Goal: Information Seeking & Learning: Understand process/instructions

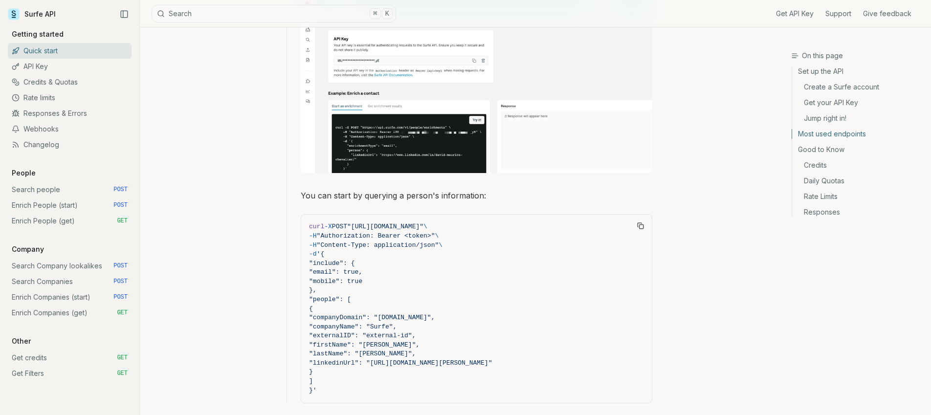
scroll to position [777, 0]
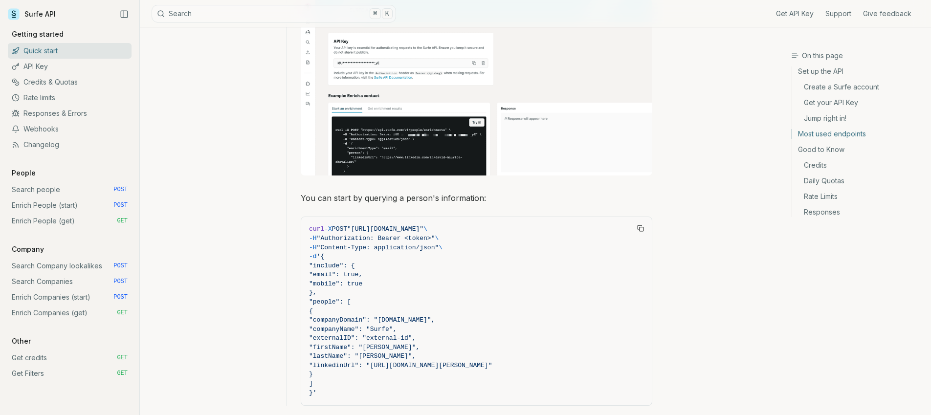
click at [733, 164] on div "On this page Most used endpoints Quick start Surfe API gets you all the informa…" at bounding box center [465, 161] width 651 height 1822
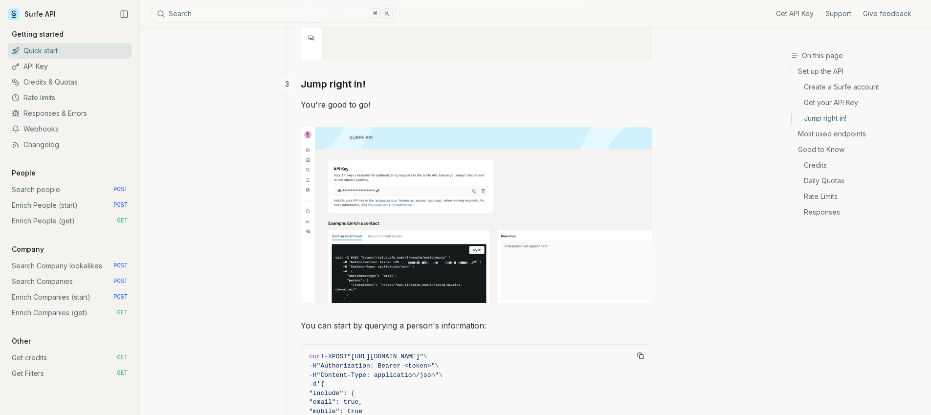
scroll to position [648, 0]
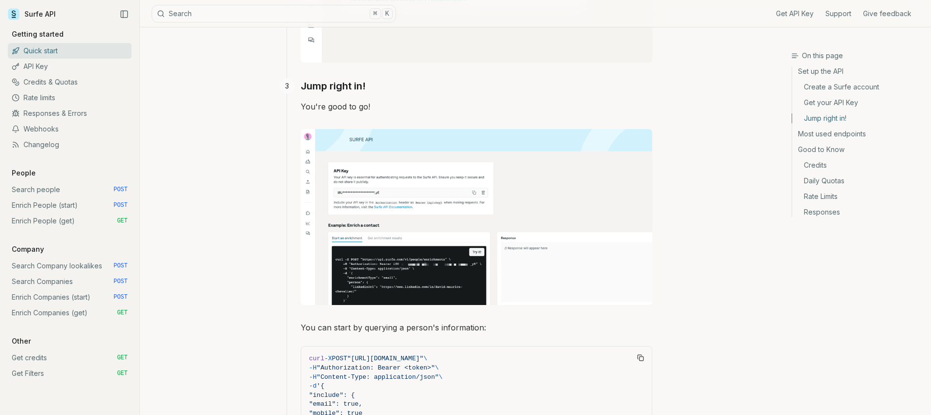
click at [206, 246] on div "On this page Jump right in! Quick start Surfe API gets you all the information …" at bounding box center [465, 291] width 651 height 1822
click at [61, 262] on link "Search Company lookalikes POST" at bounding box center [70, 266] width 124 height 16
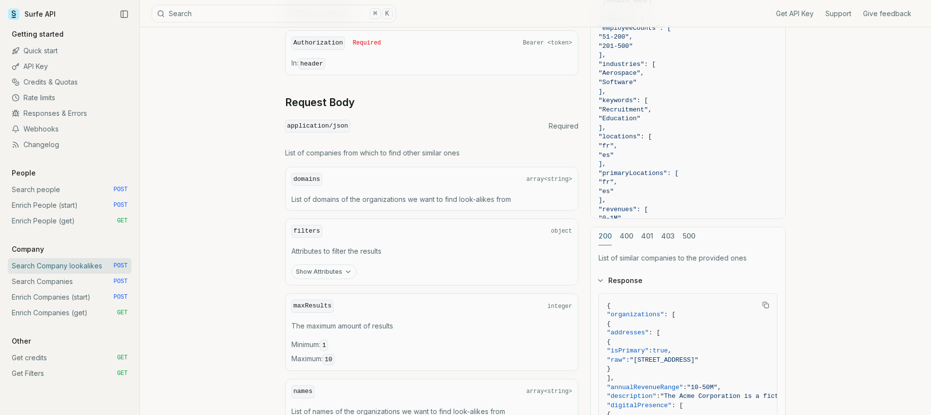
scroll to position [313, 0]
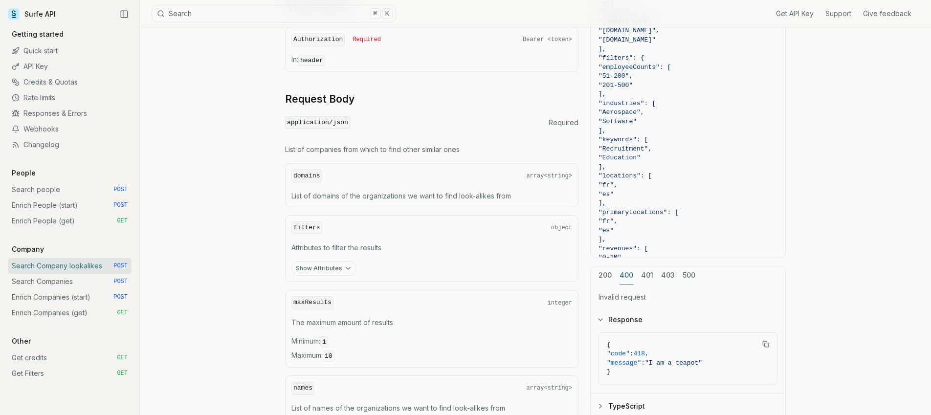
click at [626, 234] on div "cURL JavaScript Go Python curl -X POST "[URL][DOMAIN_NAME]" \ -H "Authorization…" at bounding box center [688, 183] width 196 height 474
click at [605, 271] on div "200 400 401 403 500 Invalid request Response { "code" : 418 , "message" : "I am…" at bounding box center [688, 343] width 196 height 154
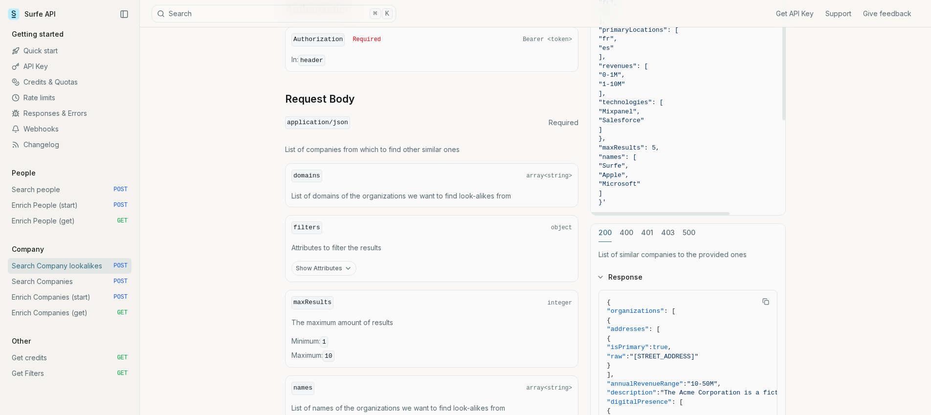
scroll to position [0, 0]
drag, startPoint x: 783, startPoint y: 112, endPoint x: 779, endPoint y: -1, distance: 113.5
click at [783, 0] on div at bounding box center [784, 21] width 3 height 199
drag, startPoint x: 784, startPoint y: 108, endPoint x: 783, endPoint y: 89, distance: 19.6
click at [783, 89] on div at bounding box center [784, 21] width 3 height 199
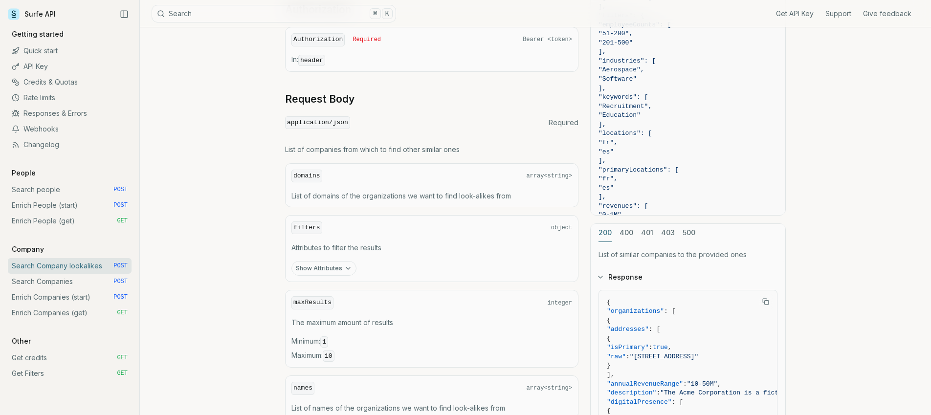
click at [59, 277] on link "Search Companies POST" at bounding box center [70, 282] width 124 height 16
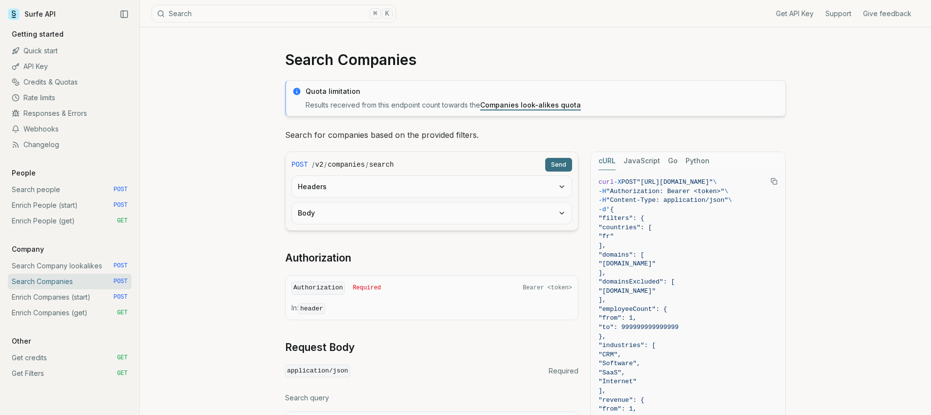
click at [541, 182] on button "Headers" at bounding box center [432, 187] width 280 height 22
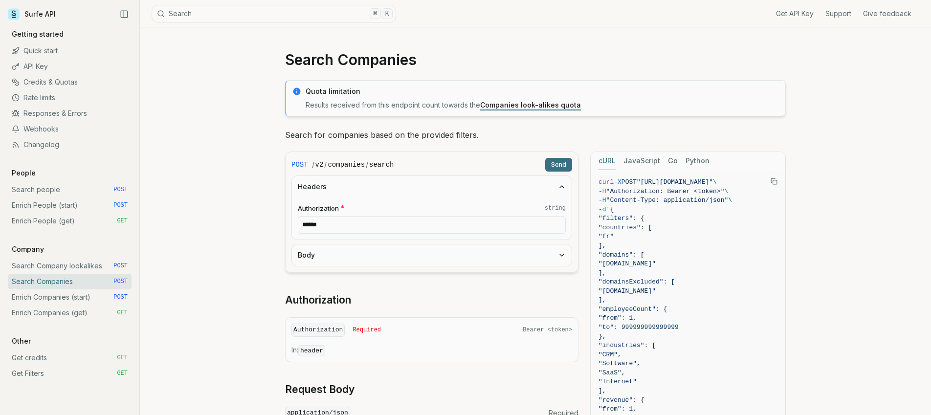
click at [506, 227] on input "******" at bounding box center [432, 225] width 268 height 18
click at [411, 262] on button "Body" at bounding box center [432, 256] width 280 height 22
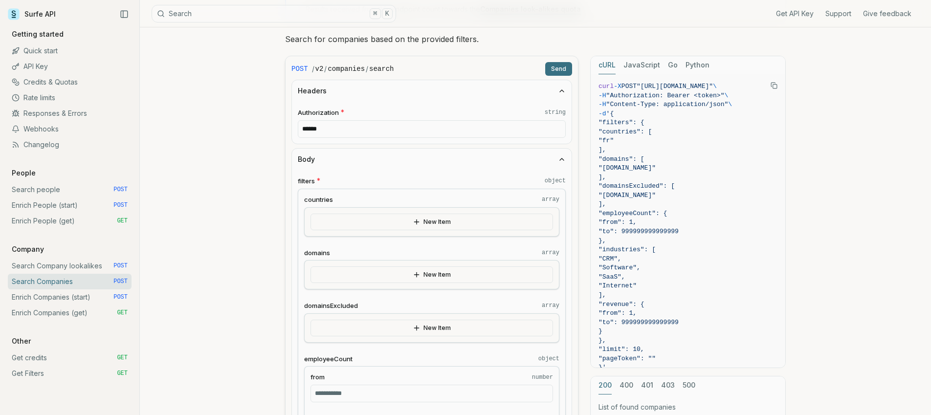
scroll to position [102, 0]
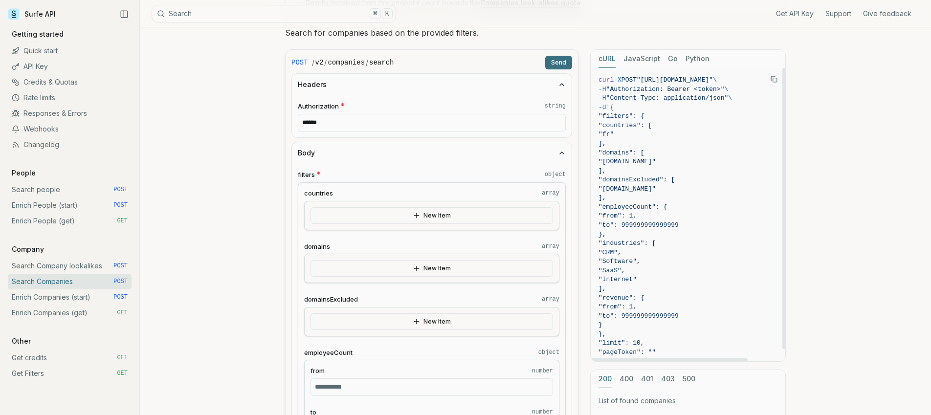
drag, startPoint x: 934, startPoint y: 119, endPoint x: 708, endPoint y: 326, distance: 306.7
click at [708, 326] on code "curl -X POST "[URL][DOMAIN_NAME]" \ -H "Authorization: Bearer <token>" \ -H "Co…" at bounding box center [688, 221] width 179 height 291
click at [785, 106] on div at bounding box center [784, 208] width 3 height 281
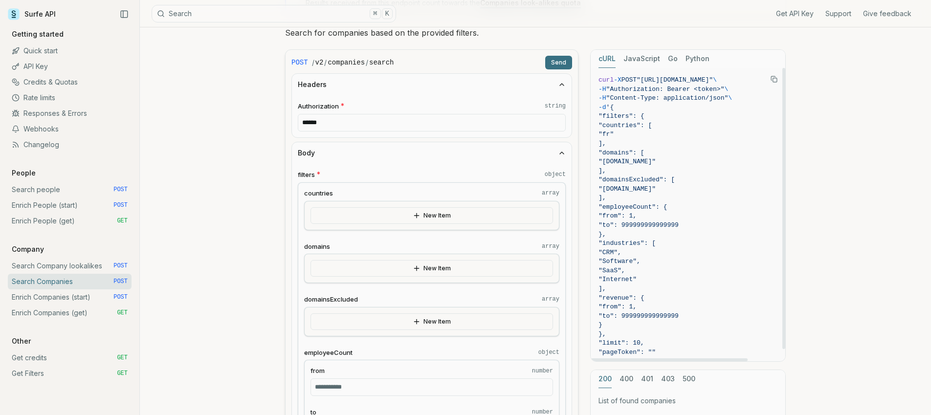
drag, startPoint x: 634, startPoint y: 255, endPoint x: 680, endPoint y: 288, distance: 56.7
click at [676, 292] on code "curl -X POST "[URL][DOMAIN_NAME]" \ -H "Authorization: Bearer <token>" \ -H "Co…" at bounding box center [688, 221] width 179 height 291
click at [684, 286] on span "]," at bounding box center [688, 289] width 179 height 9
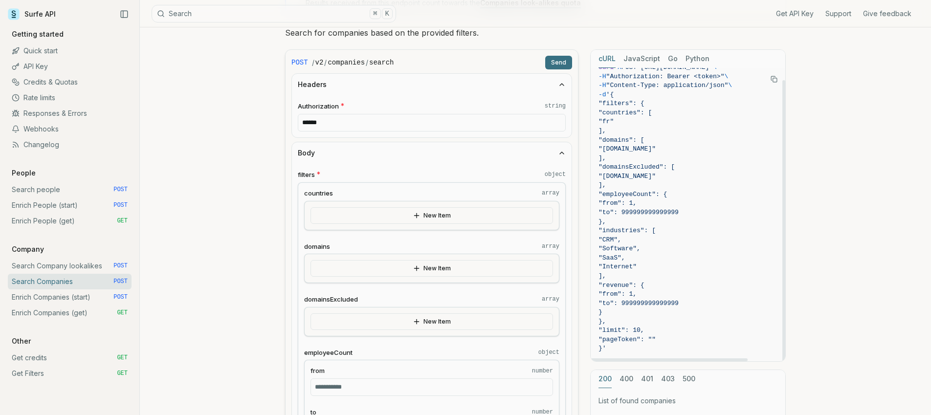
drag, startPoint x: 785, startPoint y: 250, endPoint x: 736, endPoint y: 282, distance: 58.5
click at [785, 274] on div at bounding box center [784, 220] width 3 height 281
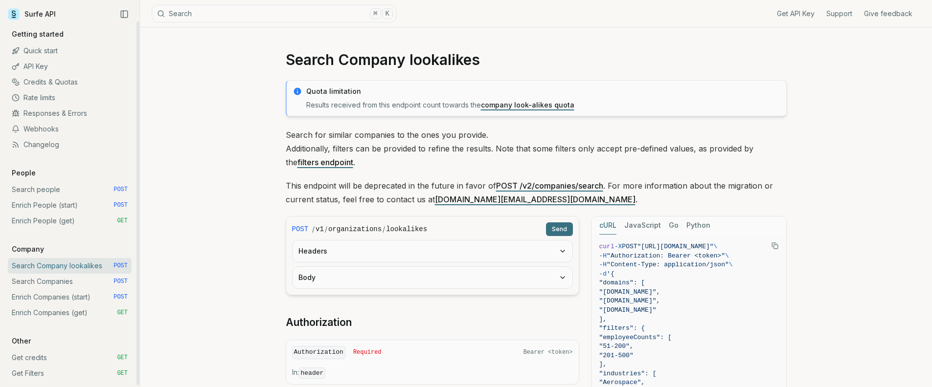
click at [68, 50] on link "Quick start" at bounding box center [70, 51] width 124 height 16
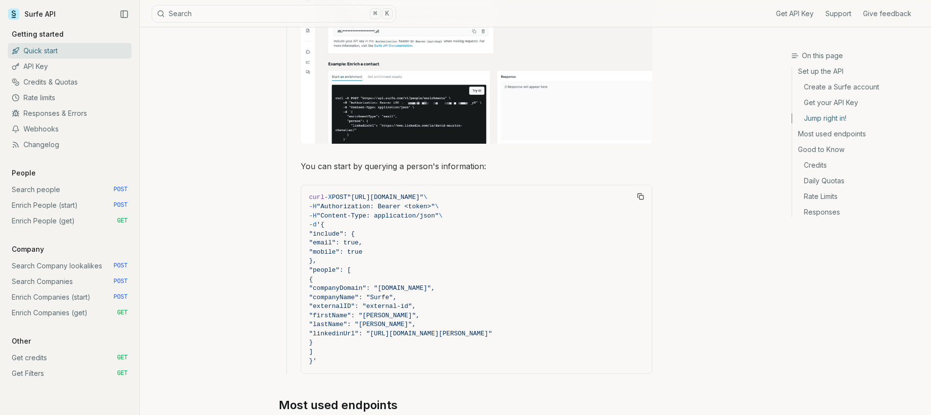
scroll to position [811, 0]
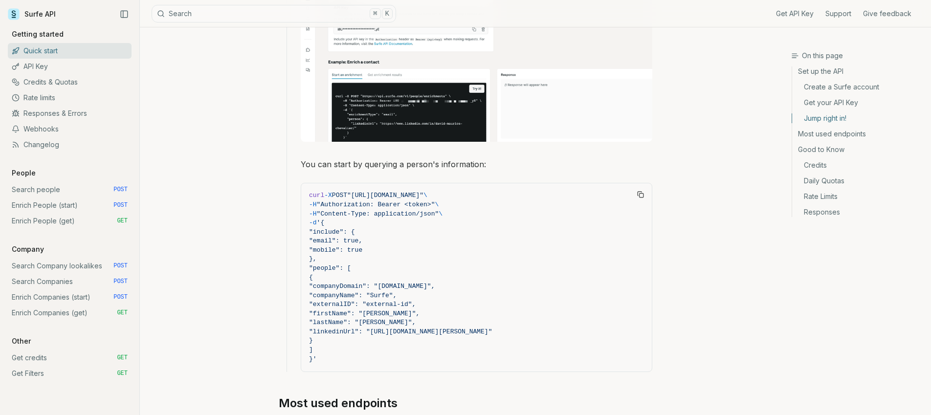
click at [66, 265] on link "Search Company lookalikes POST" at bounding box center [70, 266] width 124 height 16
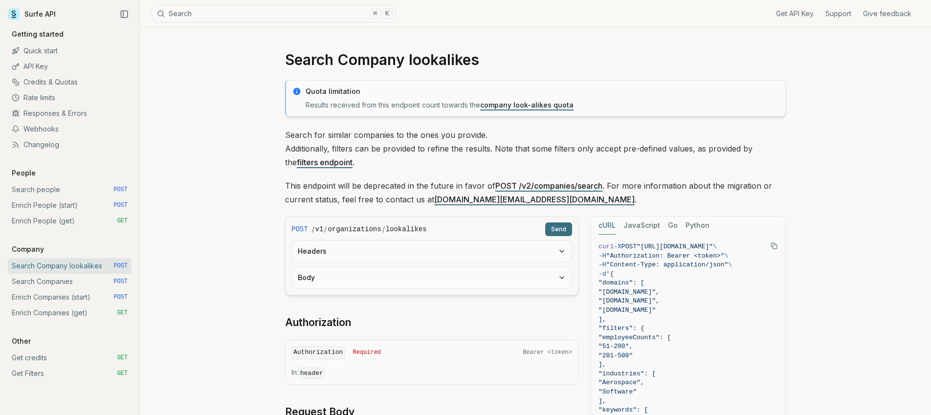
click at [47, 49] on link "Quick start" at bounding box center [70, 51] width 124 height 16
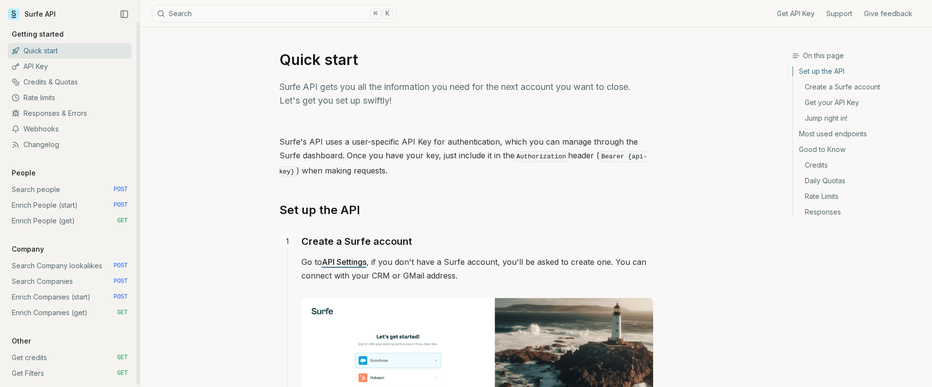
click at [54, 64] on link "API Key" at bounding box center [70, 67] width 124 height 16
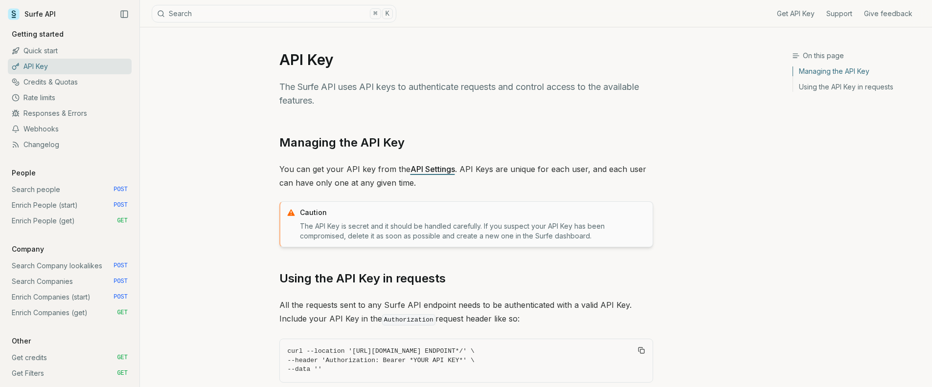
click at [841, 198] on div "On this page Managing the API Key Using the API Key in requests" at bounding box center [862, 217] width 140 height 333
click at [47, 9] on link "Surfe API" at bounding box center [32, 14] width 48 height 15
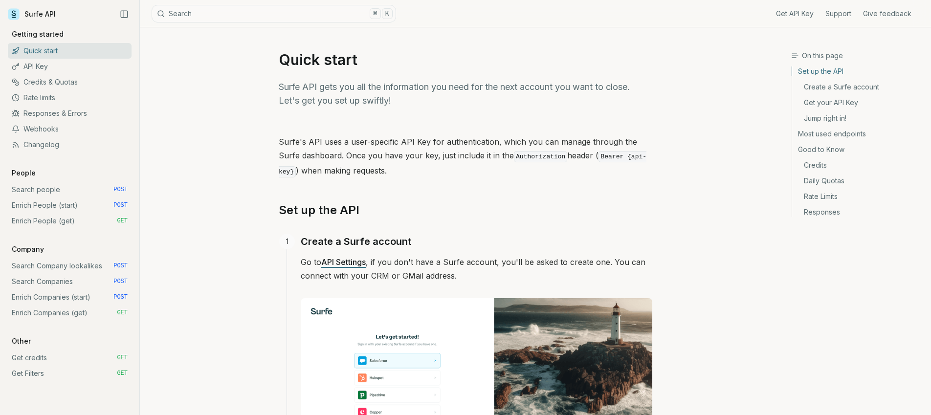
click at [58, 267] on link "Search Company lookalikes POST" at bounding box center [70, 266] width 124 height 16
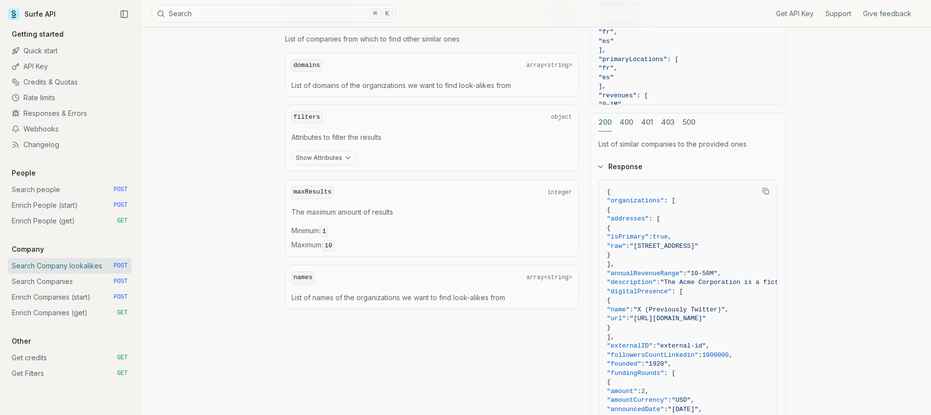
scroll to position [426, 0]
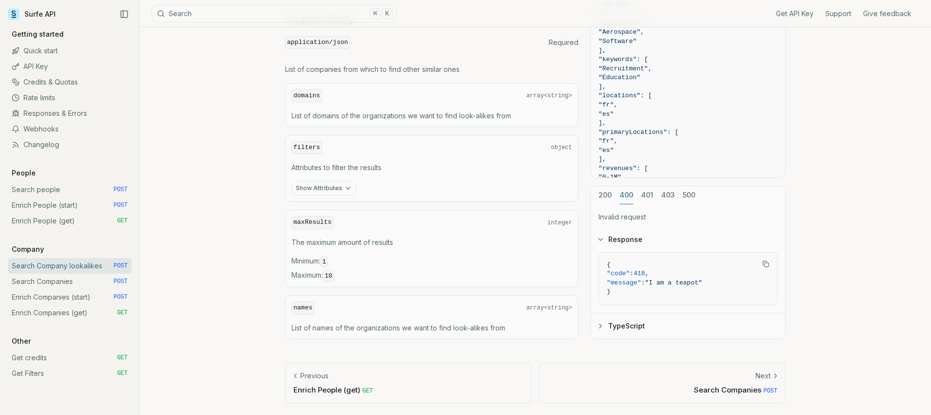
click at [627, 118] on div "cURL JavaScript Go Python curl -X POST "[URL][DOMAIN_NAME]" \ -H "Authorization…" at bounding box center [688, 102] width 196 height 474
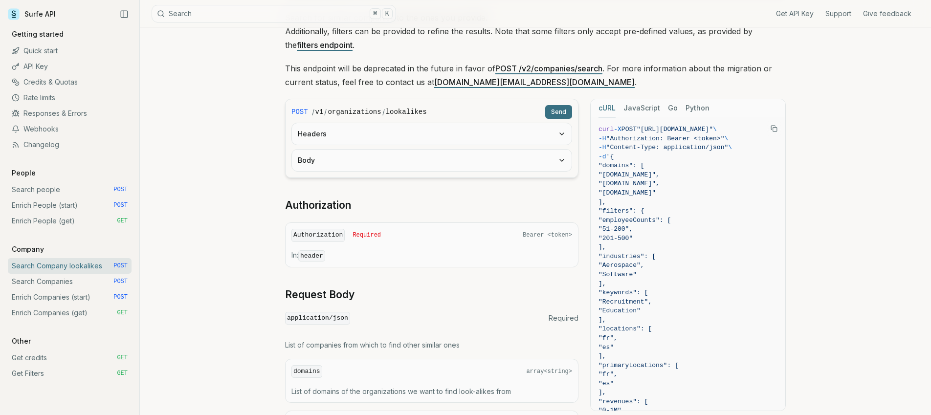
scroll to position [113, 0]
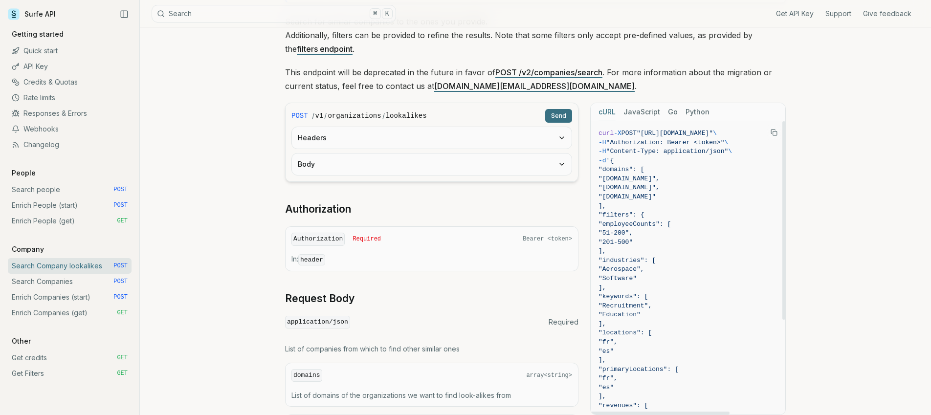
click at [556, 140] on button "Headers" at bounding box center [432, 138] width 280 height 22
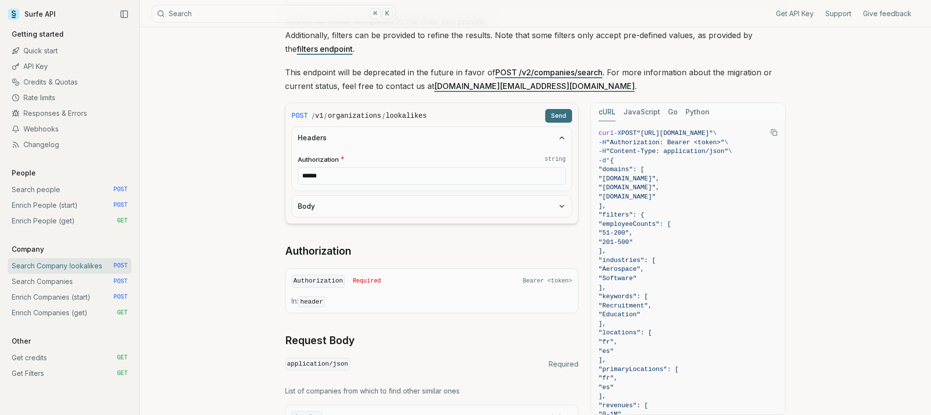
click at [560, 206] on icon "button" at bounding box center [562, 206] width 8 height 8
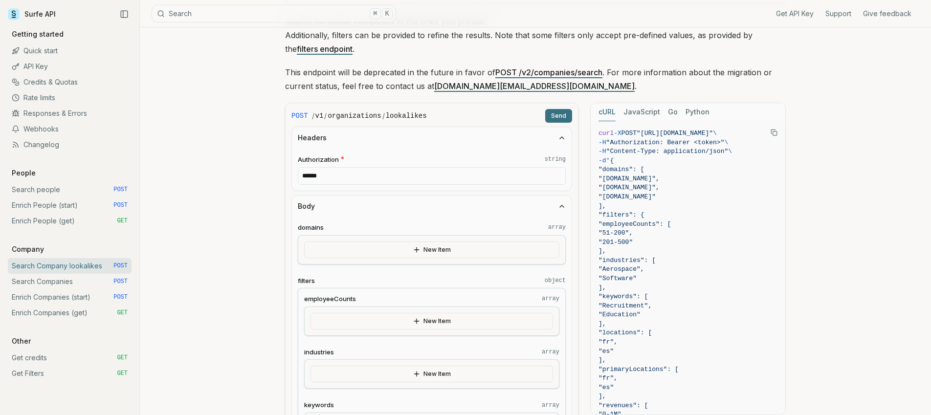
click at [376, 174] on input "******" at bounding box center [432, 176] width 268 height 18
paste input "**********"
drag, startPoint x: 435, startPoint y: 175, endPoint x: 326, endPoint y: 176, distance: 108.6
click at [326, 176] on input "**********" at bounding box center [432, 176] width 268 height 18
paste input "**********"
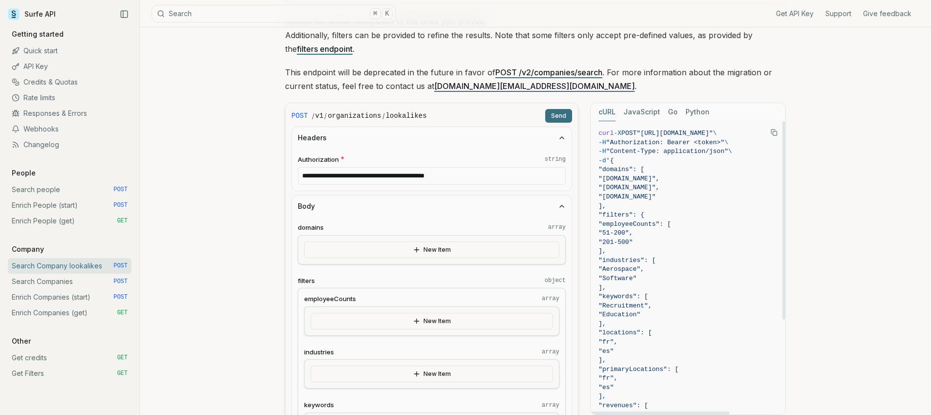
type input "**********"
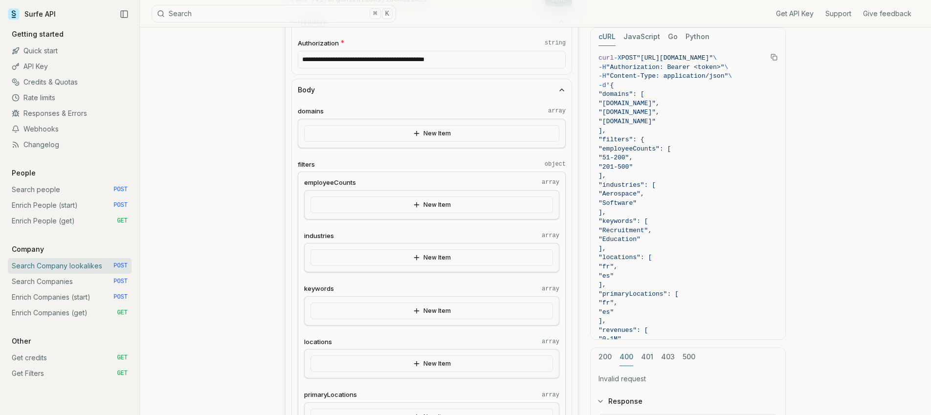
scroll to position [235, 0]
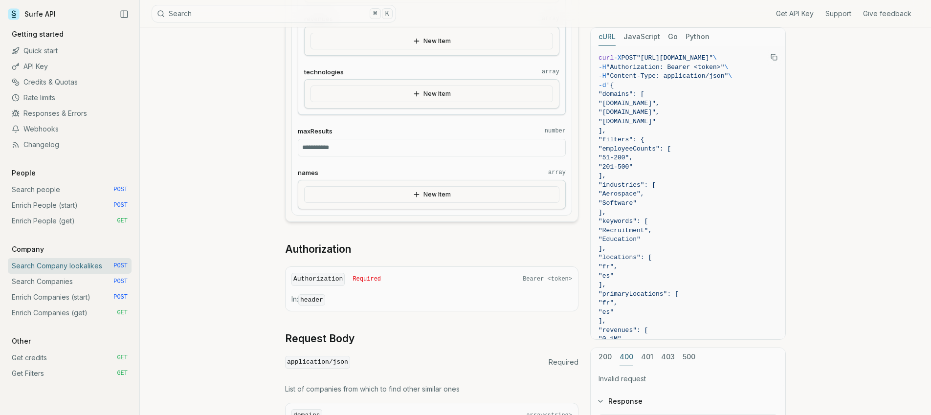
scroll to position [668, 0]
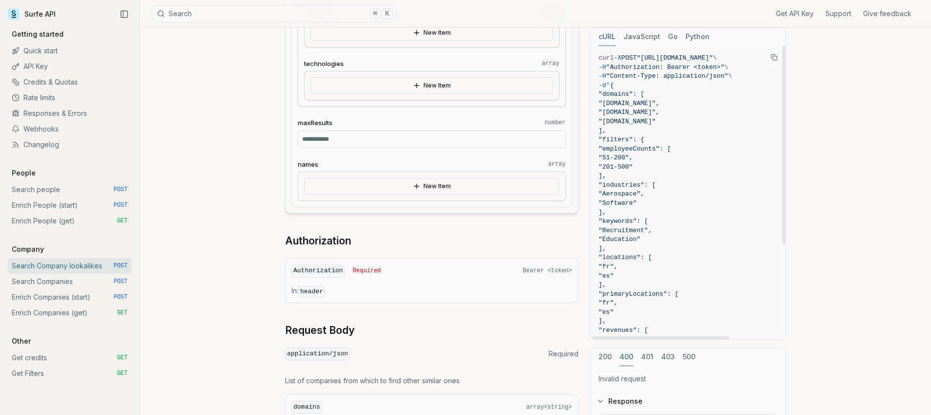
click at [322, 145] on input "*" at bounding box center [432, 140] width 268 height 18
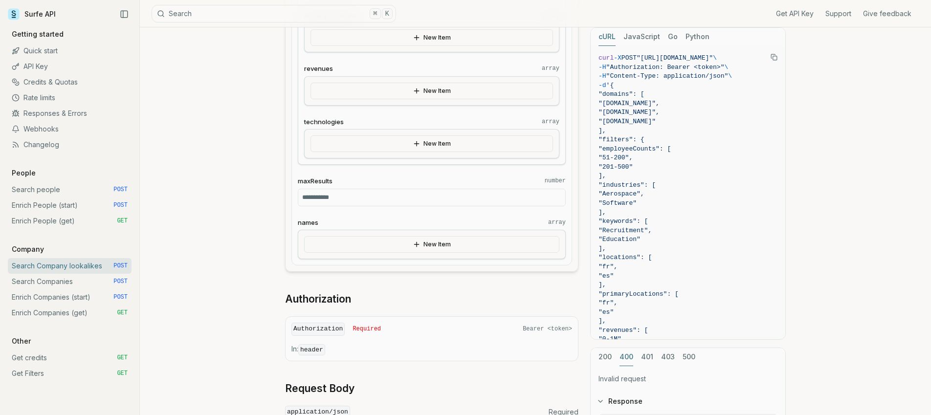
scroll to position [608, 0]
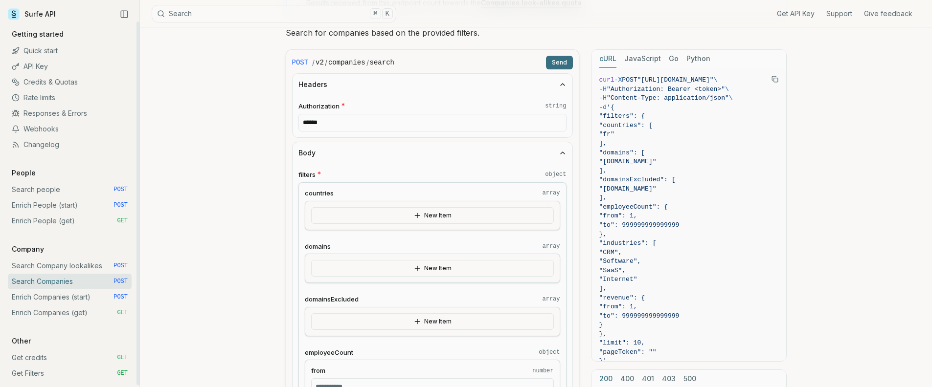
scroll to position [13, 0]
